Goal: Transaction & Acquisition: Purchase product/service

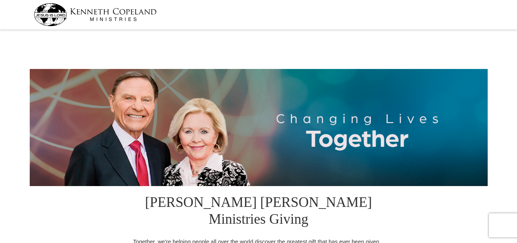
select select "NJ"
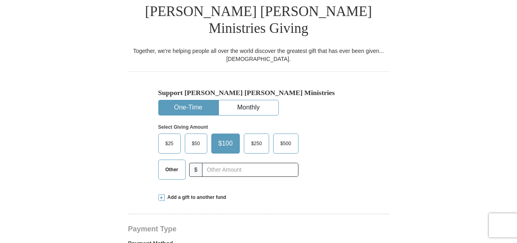
scroll to position [193, 0]
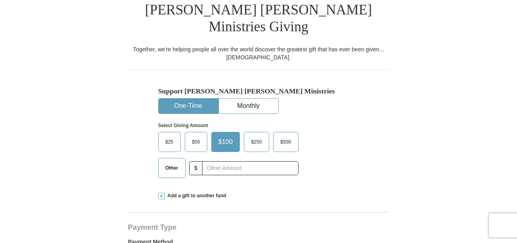
click at [169, 162] on span "Other" at bounding box center [171, 168] width 21 height 12
click at [0, 0] on input "Other" at bounding box center [0, 0] width 0 height 0
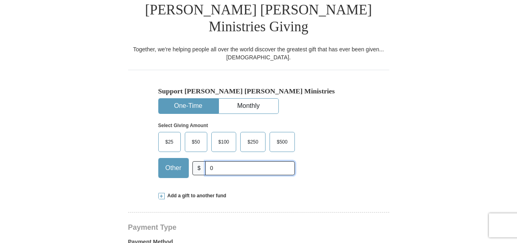
type input "0"
click at [387, 145] on div "Support [PERSON_NAME] [PERSON_NAME] Ministries One-Time Monthly Select Giving A…" at bounding box center [258, 127] width 261 height 114
click at [212, 193] on span "Add a gift to another fund" at bounding box center [196, 196] width 62 height 7
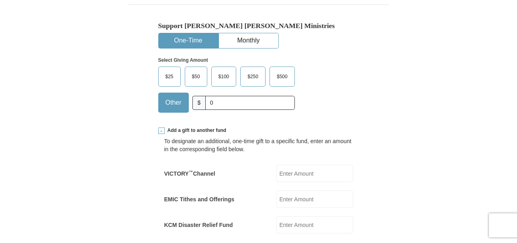
scroll to position [273, 0]
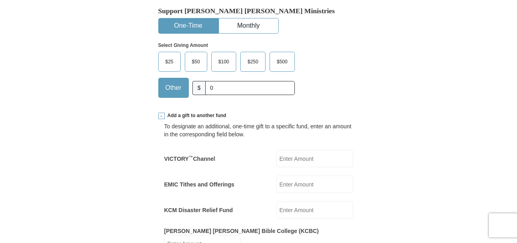
click at [329, 176] on input "EMIC Tithes and Offerings" at bounding box center [314, 184] width 77 height 17
type input "269.00"
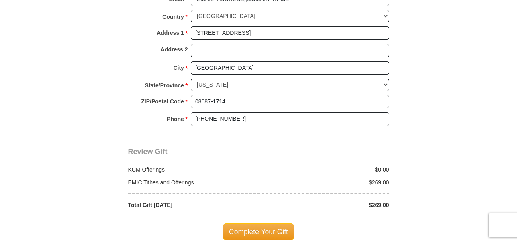
scroll to position [787, 0]
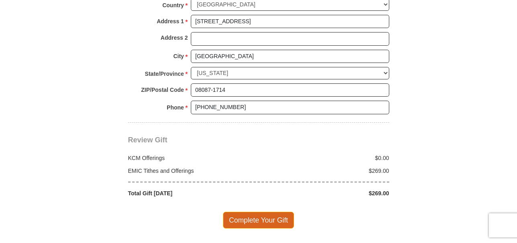
click at [276, 212] on span "Complete Your Gift" at bounding box center [258, 220] width 71 height 17
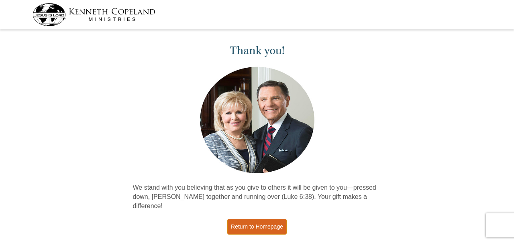
click at [260, 219] on link "Return to Homepage" at bounding box center [256, 227] width 59 height 16
